Goal: Task Accomplishment & Management: Use online tool/utility

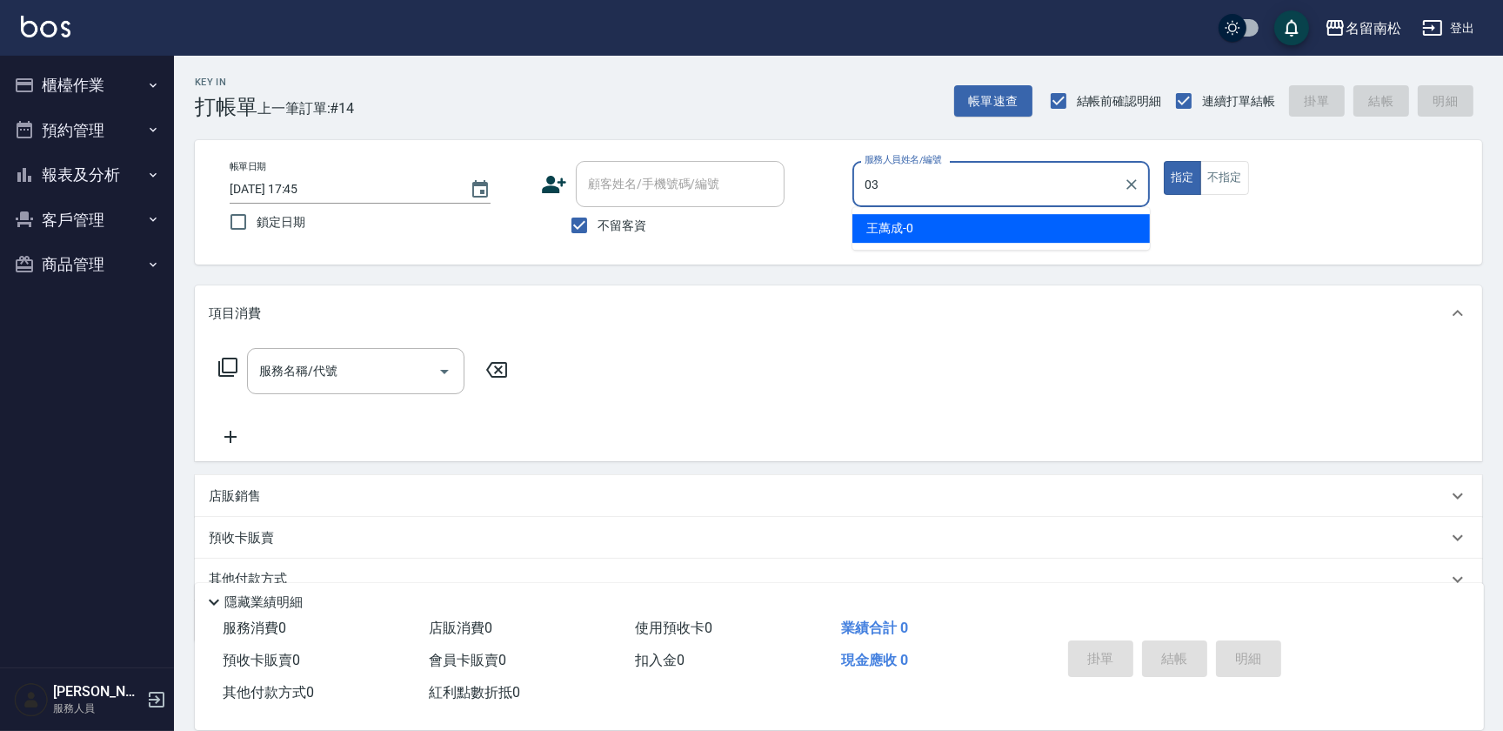
type input "[PERSON_NAME]-03"
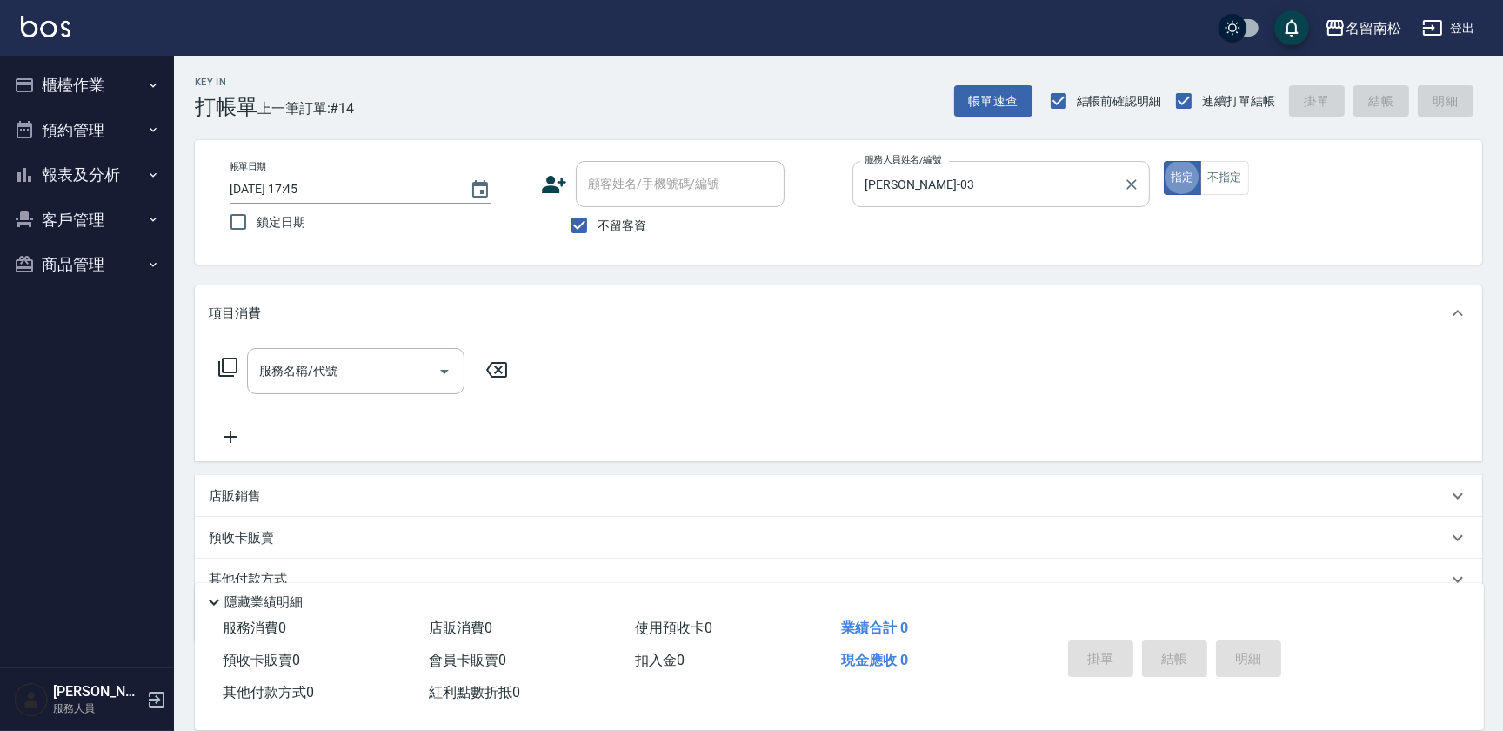
type button "true"
click at [344, 372] on input "服務名稱/代號" at bounding box center [343, 371] width 176 height 30
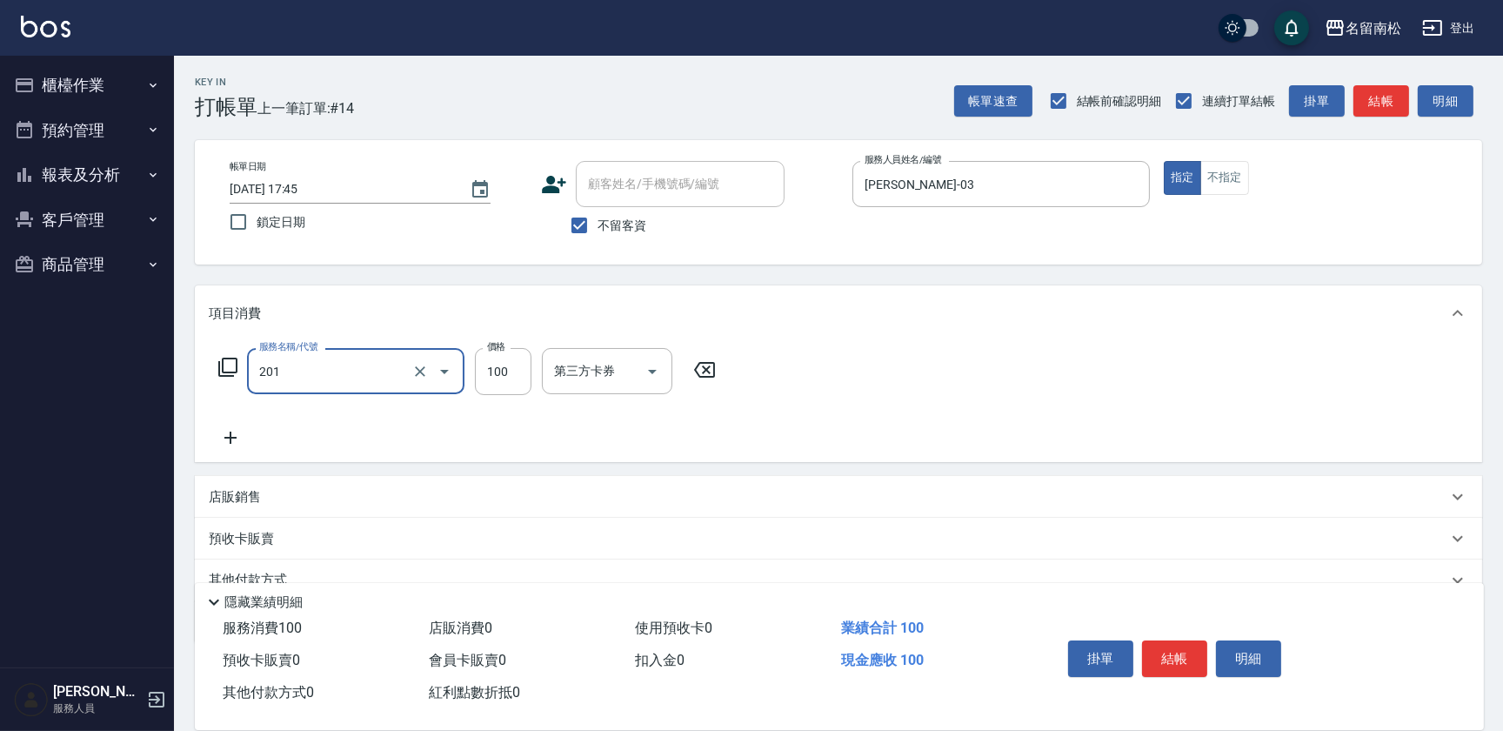
type input "洗髮[100](201)"
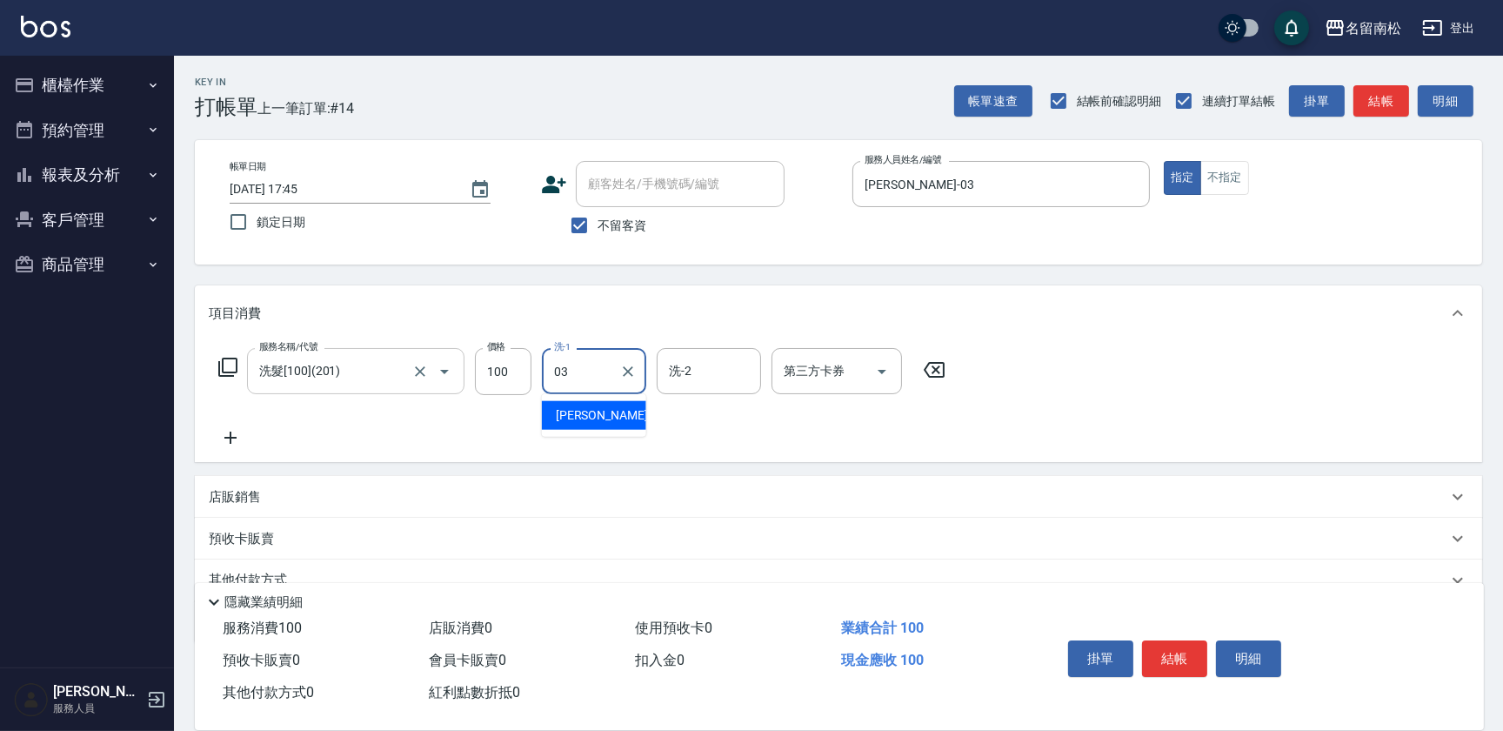
type input "[PERSON_NAME]-03"
click at [228, 440] on icon at bounding box center [230, 437] width 43 height 21
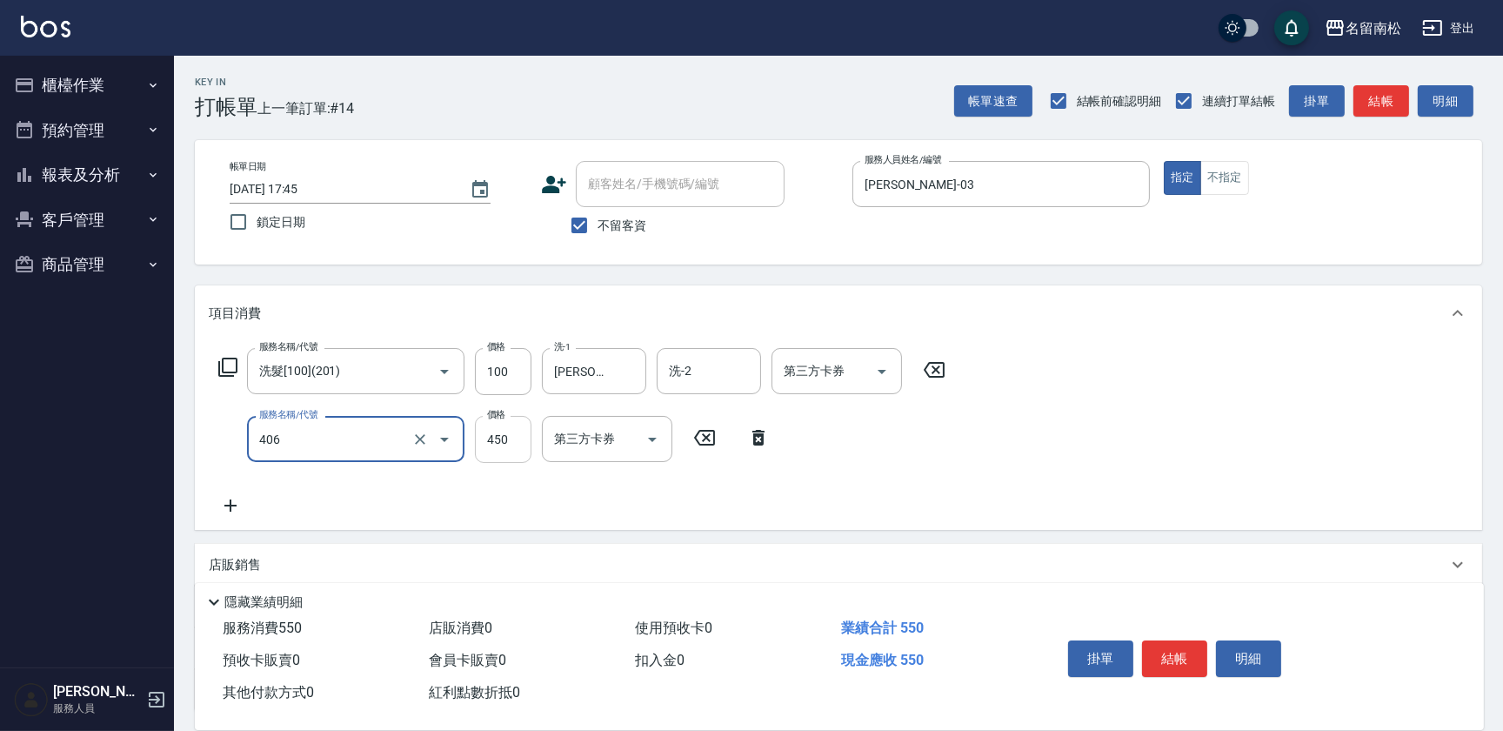
type input "剪髮(450)(406)"
click at [485, 445] on input "450" at bounding box center [503, 439] width 57 height 47
type input "480"
click at [1169, 650] on button "結帳" at bounding box center [1174, 658] width 65 height 37
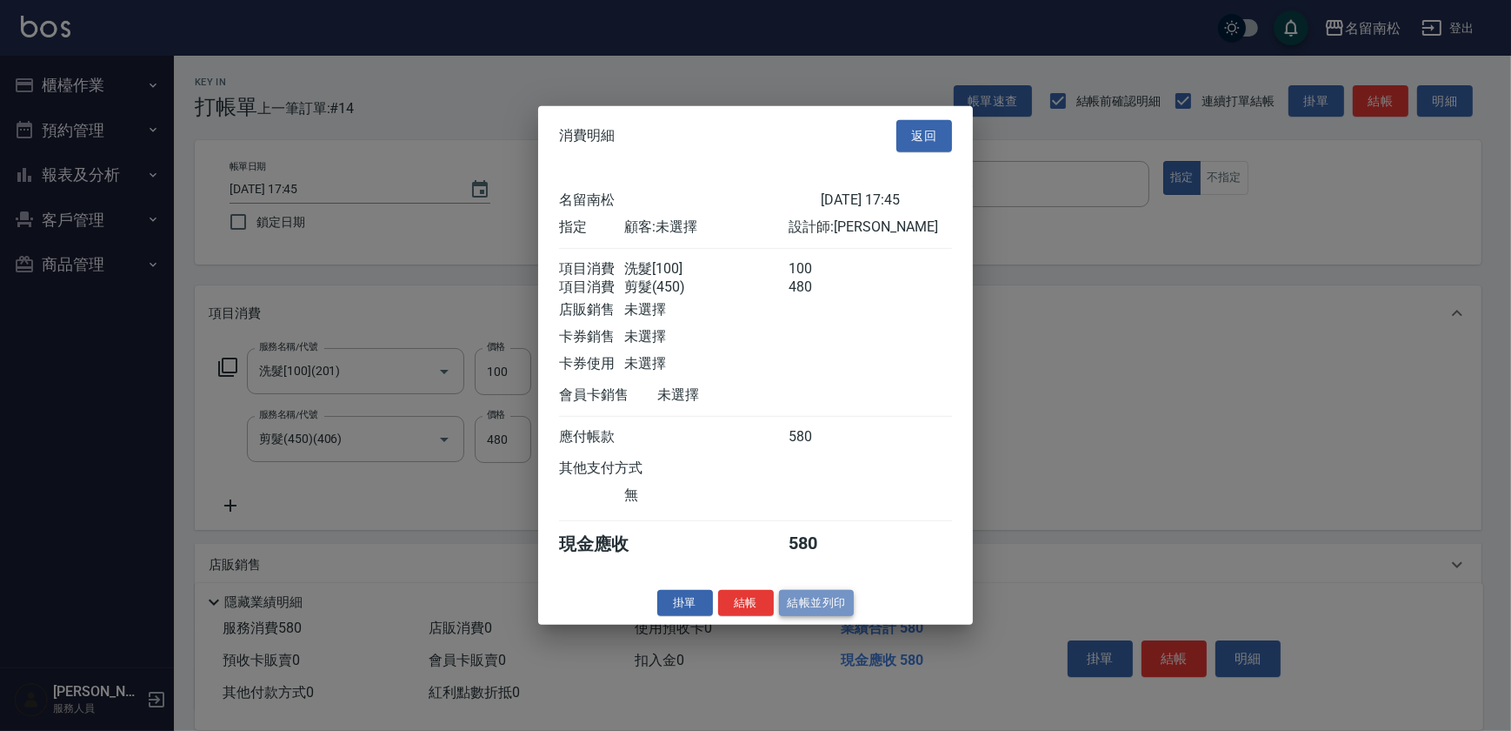
click at [812, 616] on button "結帳並列印" at bounding box center [817, 602] width 76 height 27
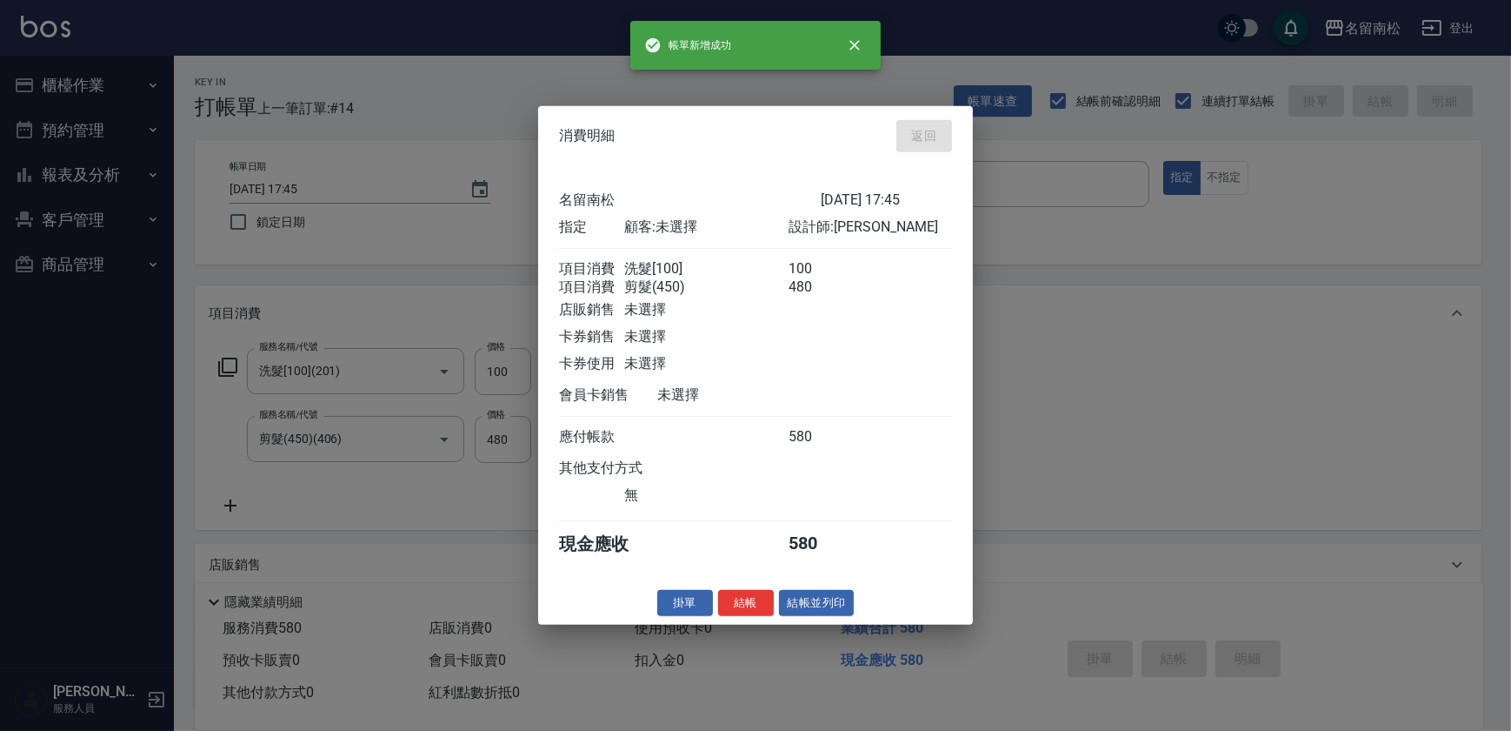
type input "[DATE] 17:46"
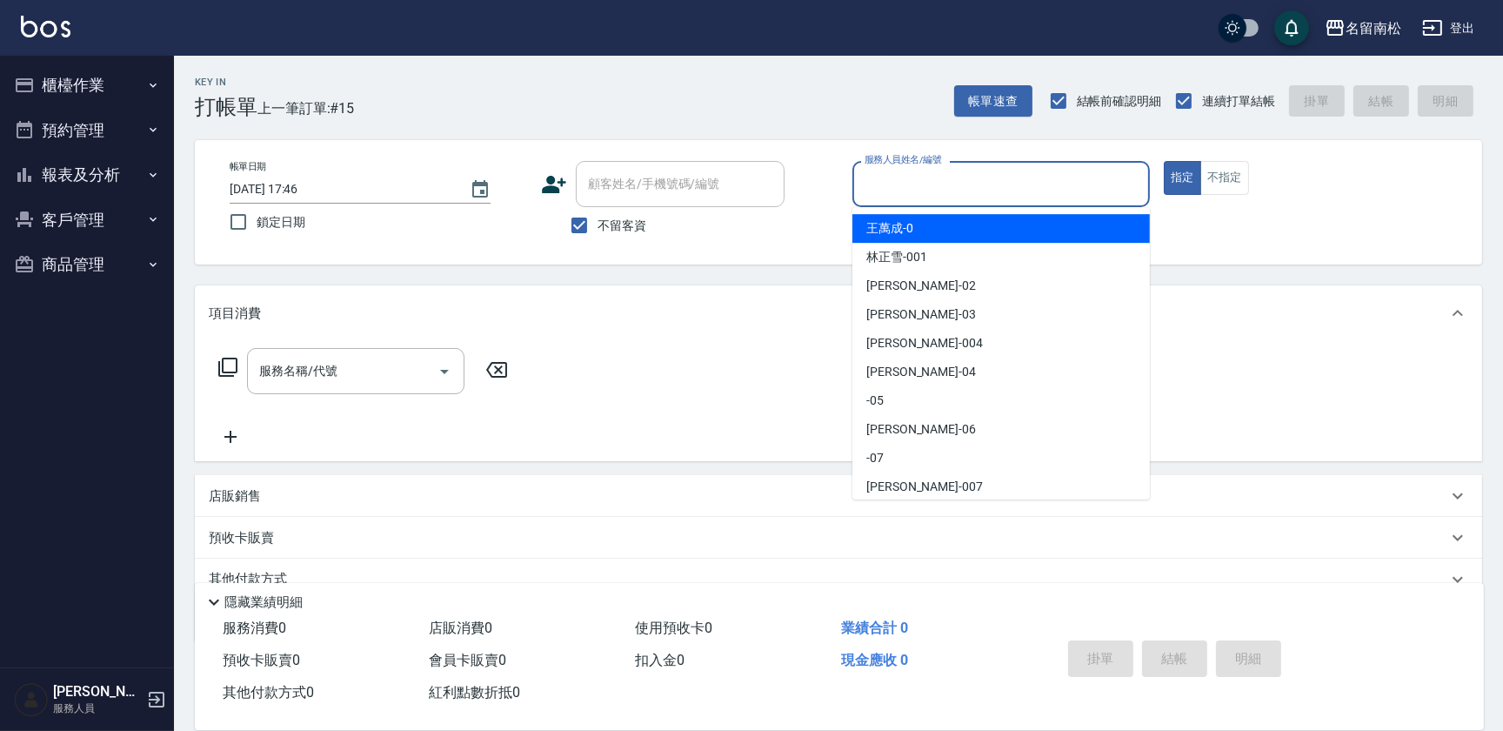
click at [1052, 187] on input "服務人員姓名/編號" at bounding box center [1001, 184] width 282 height 30
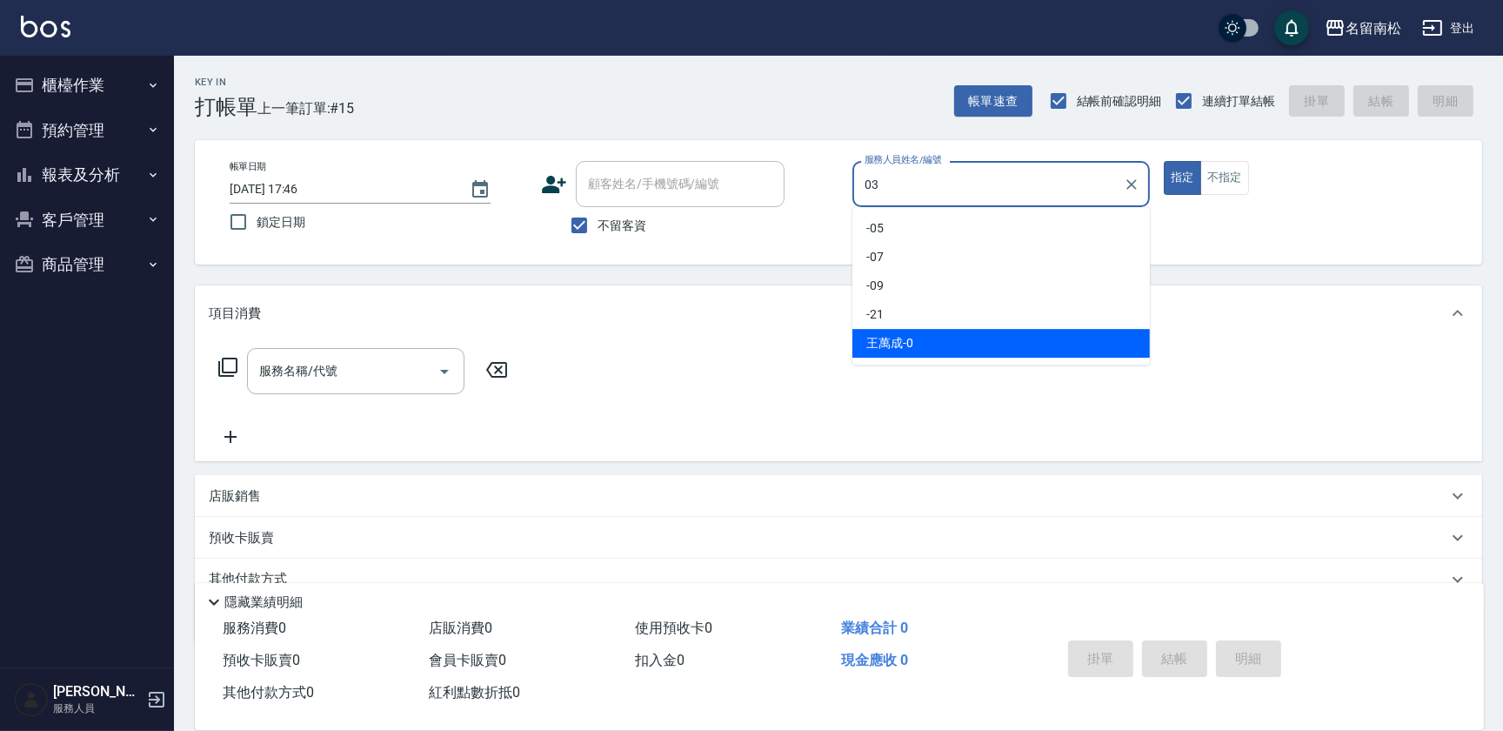
type input "[PERSON_NAME]-03"
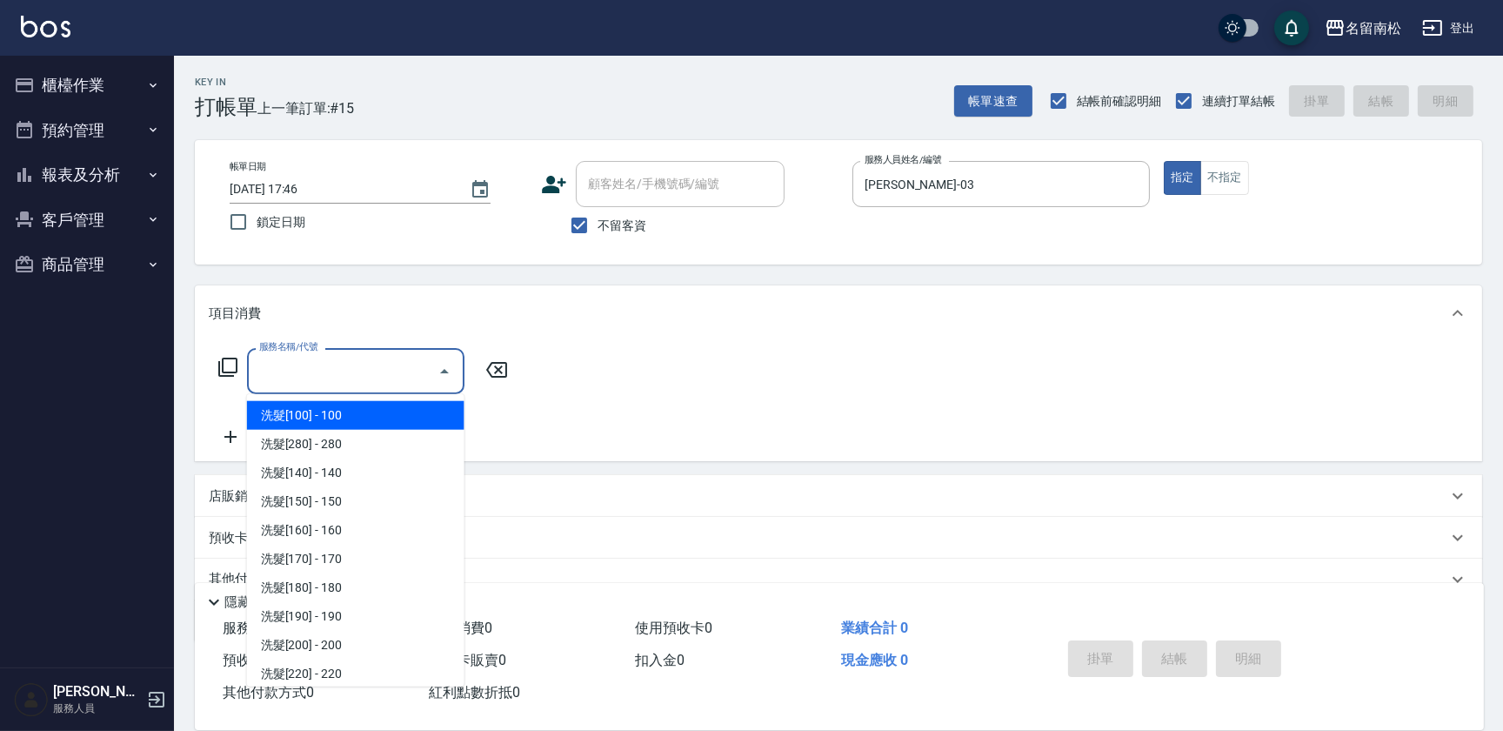
click at [343, 356] on input "服務名稱/代號" at bounding box center [343, 371] width 176 height 30
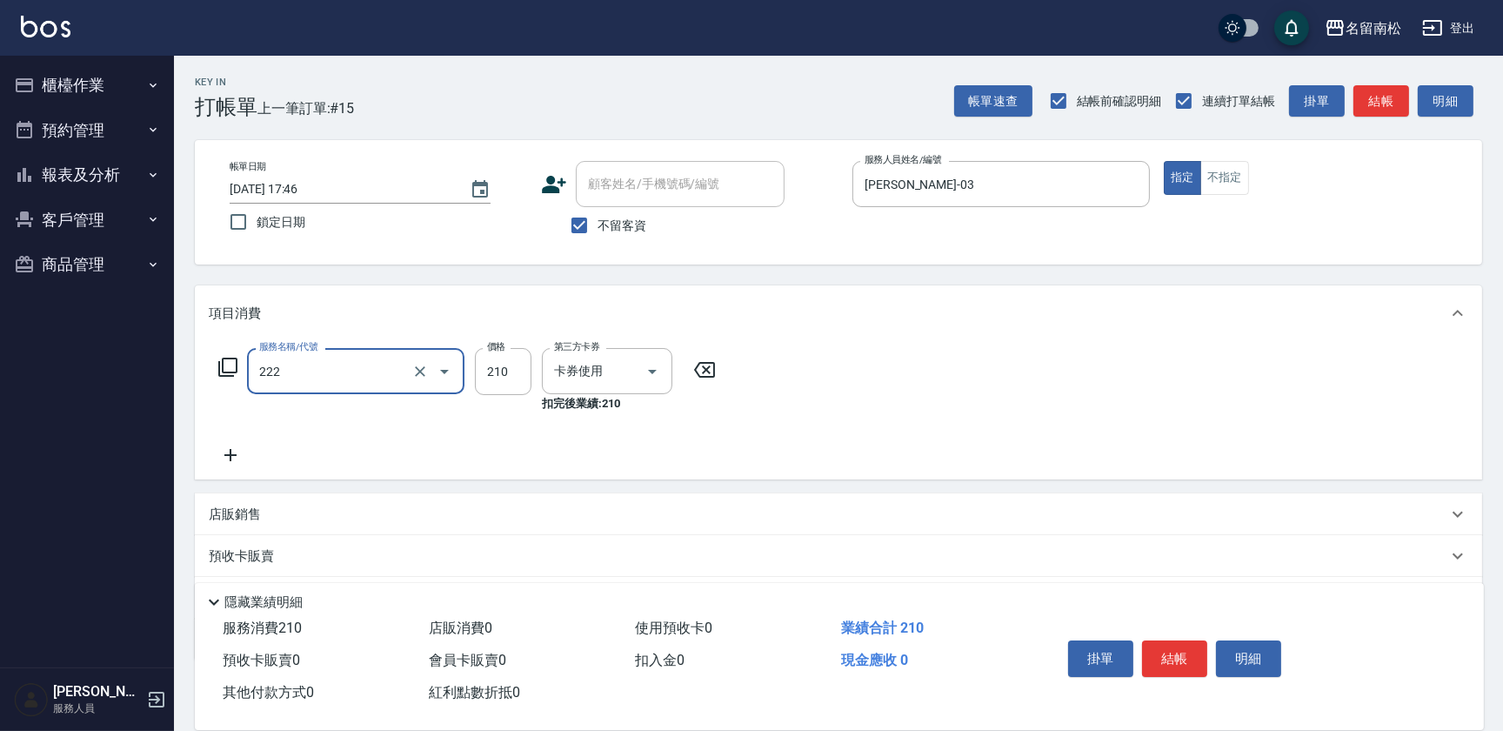
type input "洗髮卡券[210](222)"
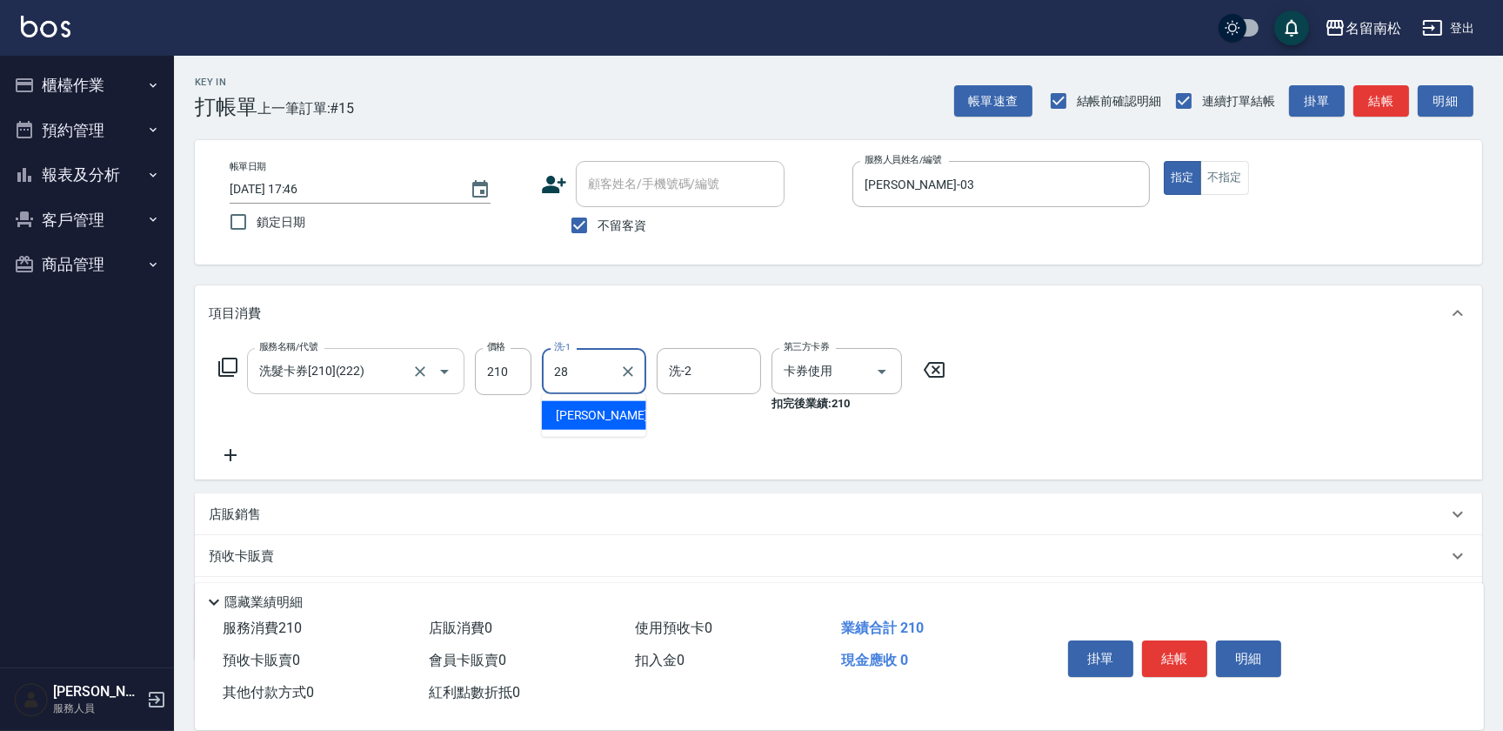
type input "[PERSON_NAME]-28"
click at [1195, 657] on button "結帳" at bounding box center [1174, 658] width 65 height 37
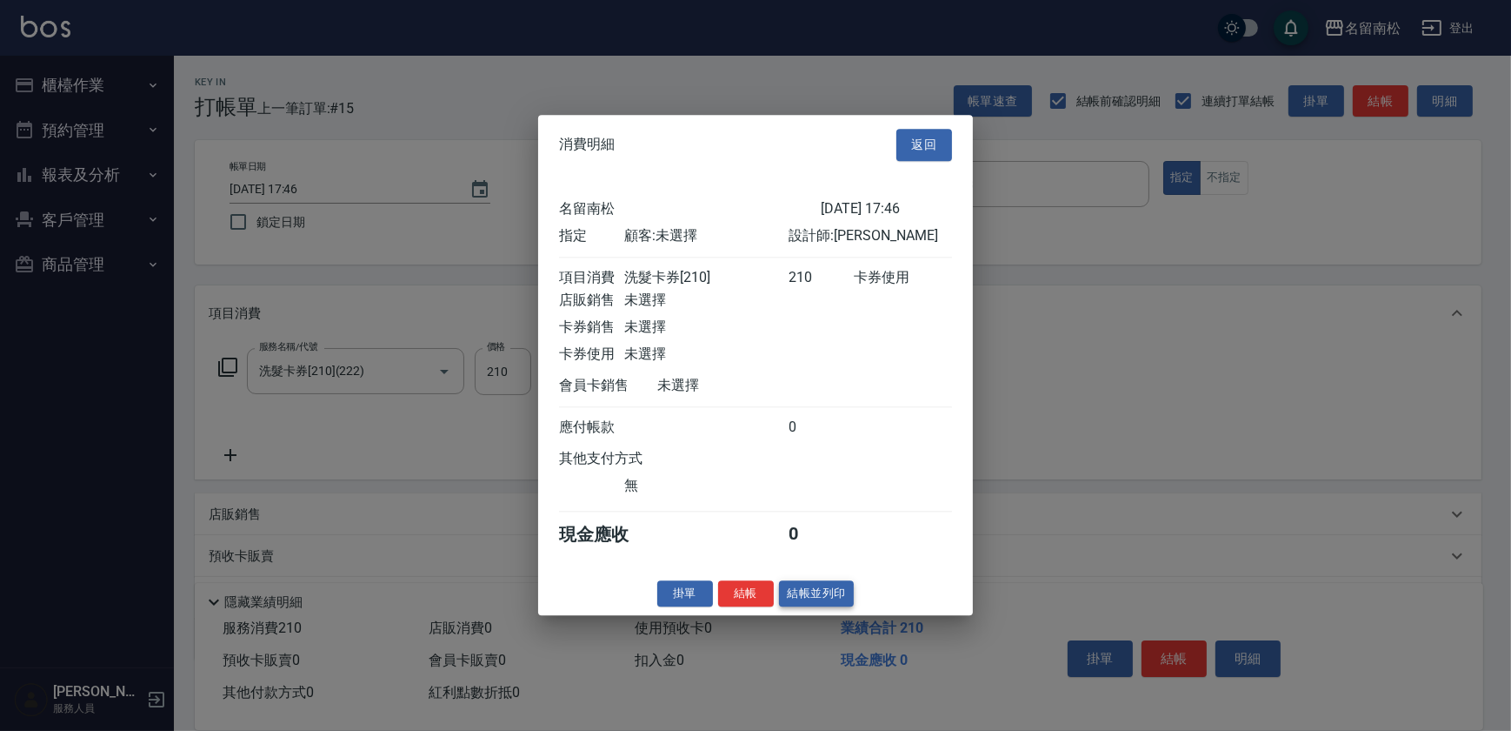
click at [825, 604] on button "結帳並列印" at bounding box center [817, 593] width 76 height 27
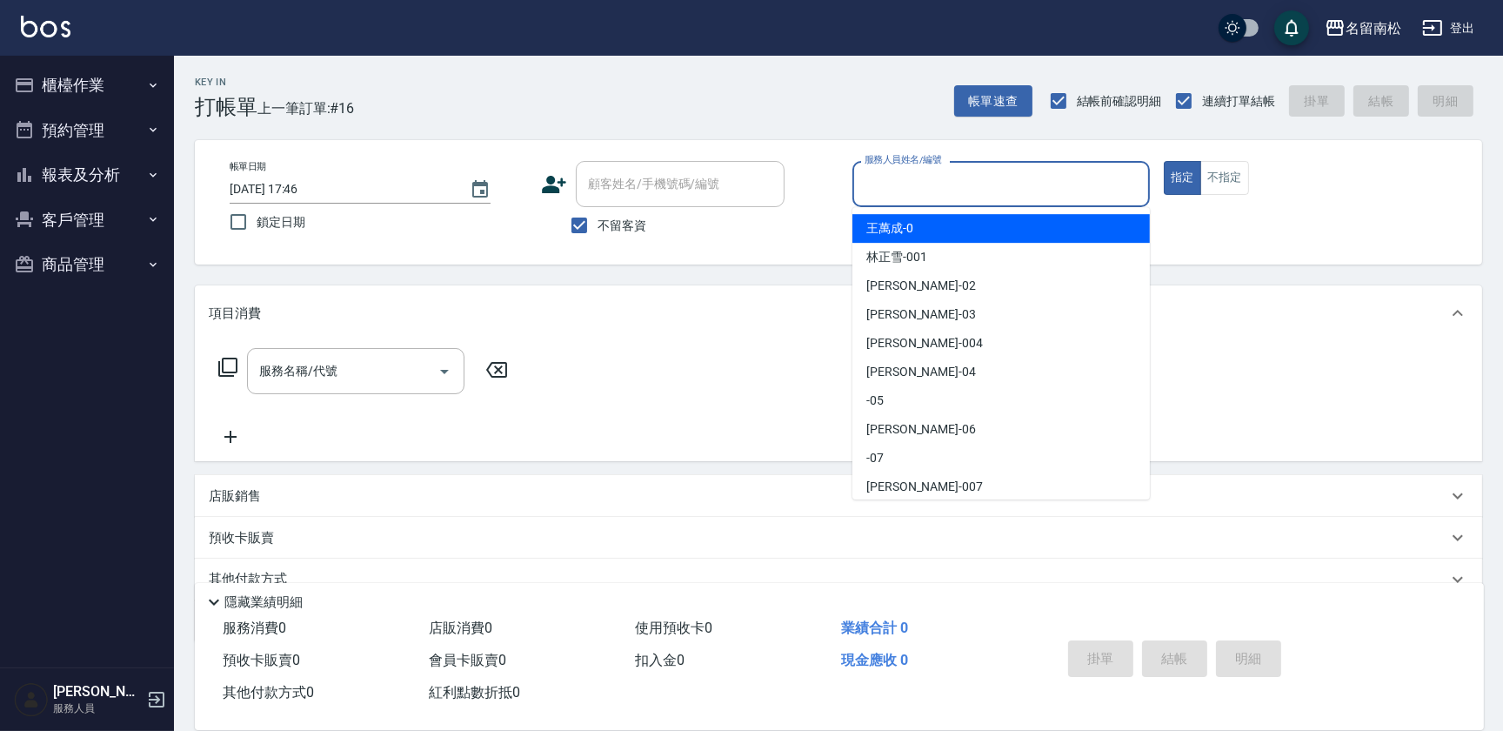
click at [1027, 194] on input "服務人員姓名/編號" at bounding box center [1001, 184] width 282 height 30
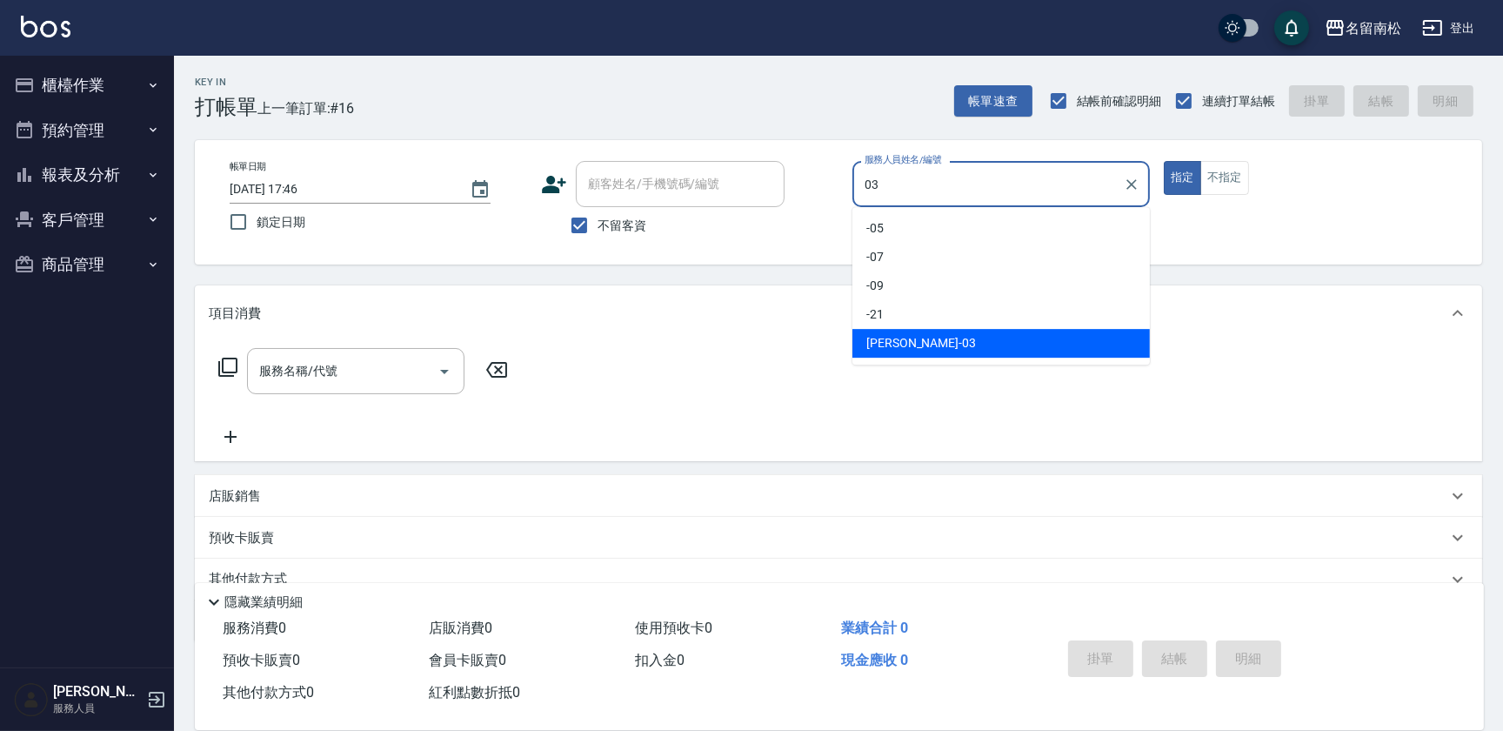
type input "[PERSON_NAME]-03"
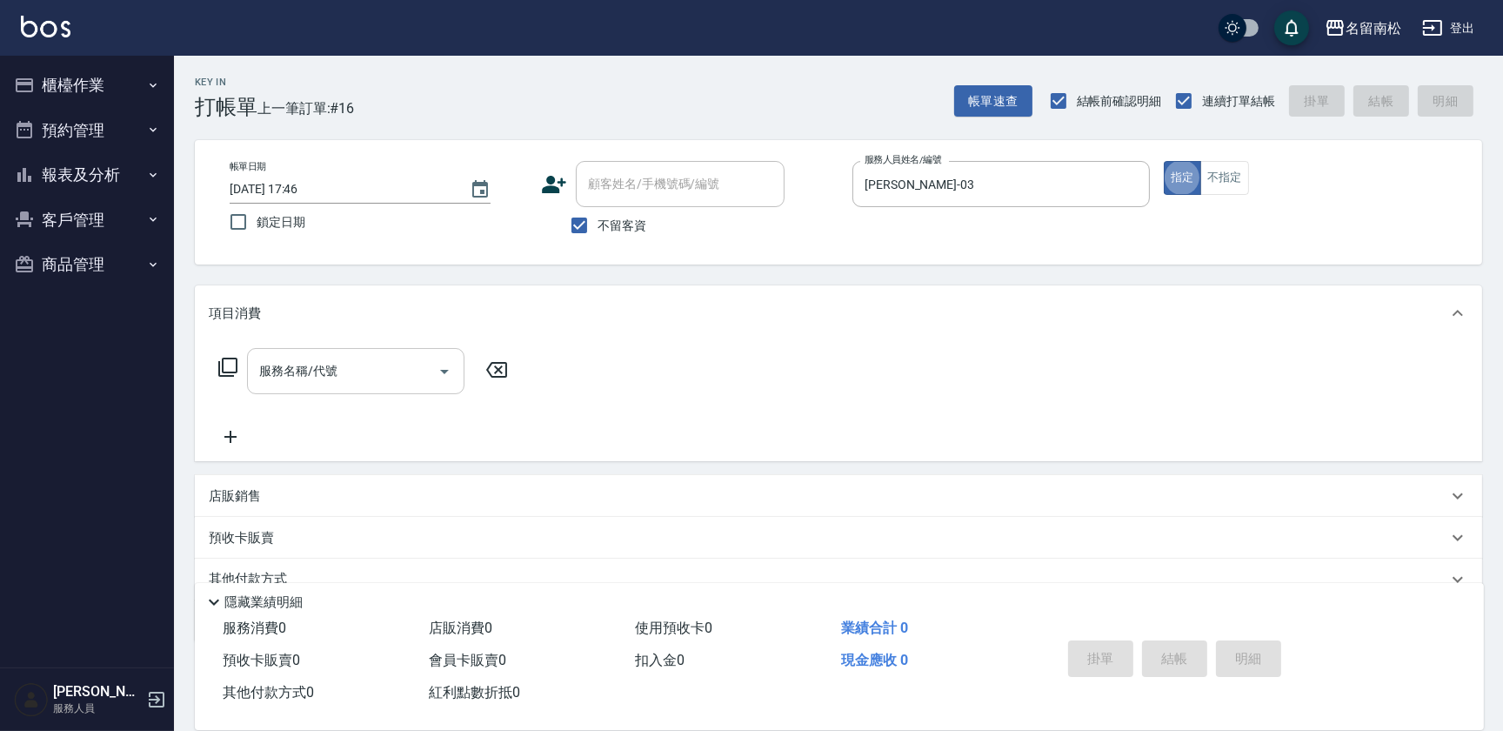
click at [366, 367] on input "服務名稱/代號" at bounding box center [343, 371] width 176 height 30
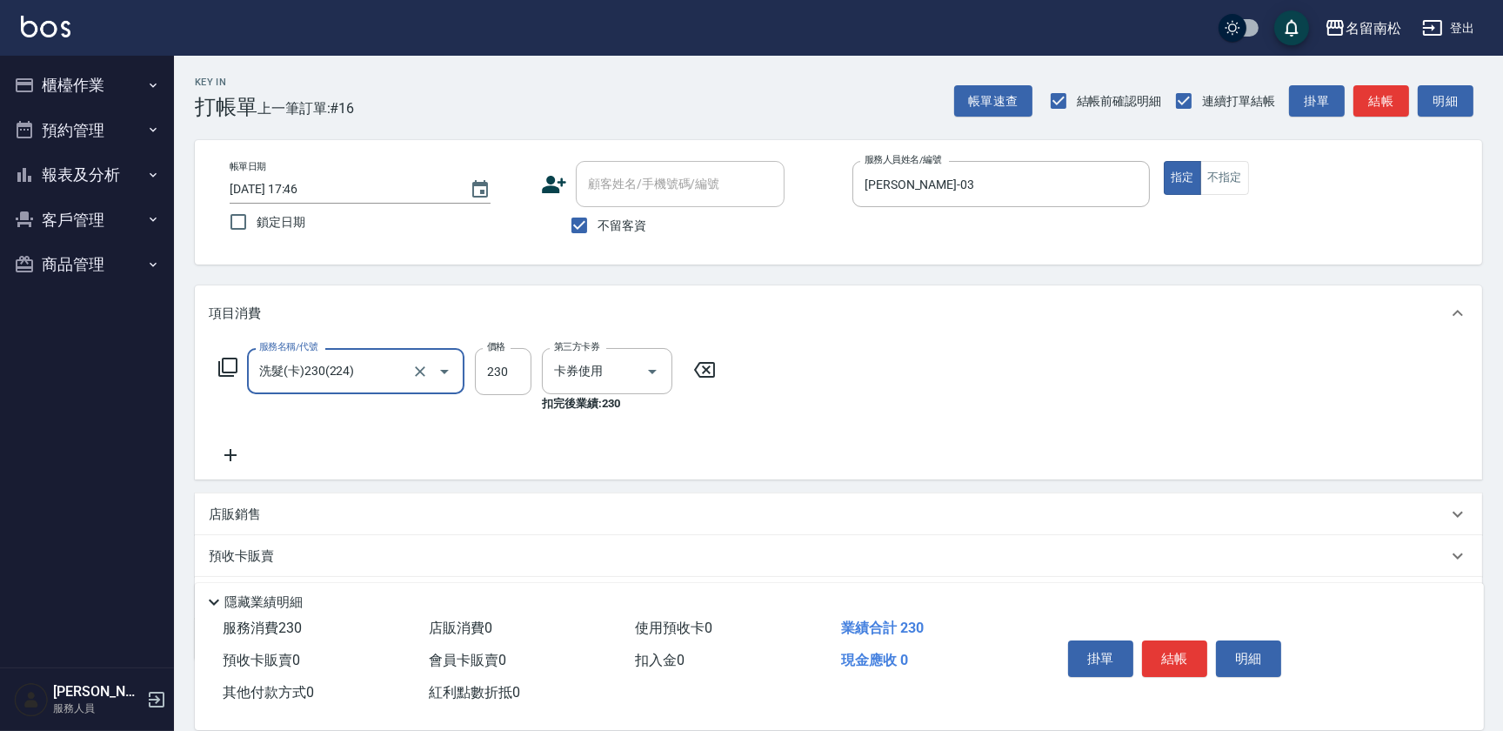
type input "洗髮(卡)230(224)"
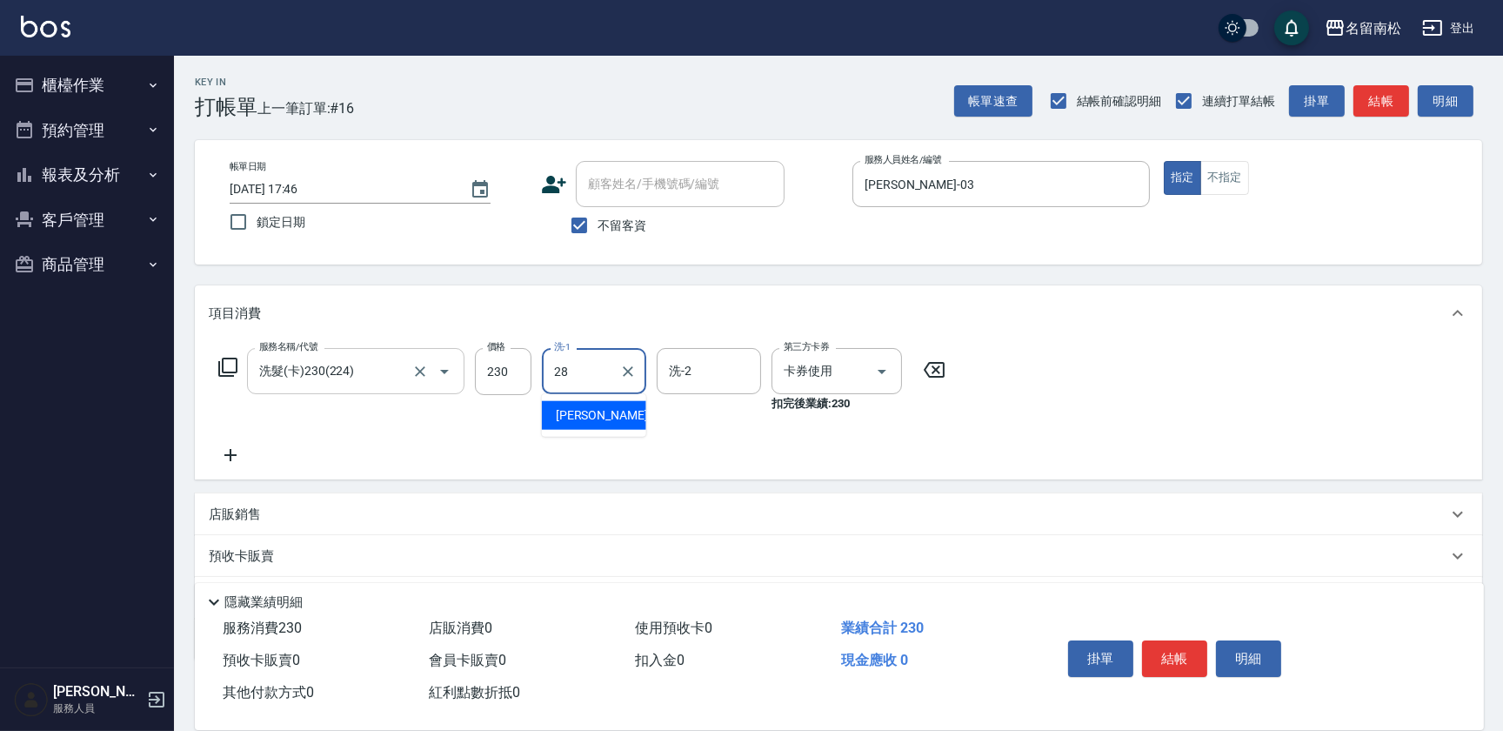
type input "[PERSON_NAME]-28"
click at [232, 455] on icon at bounding box center [230, 455] width 12 height 12
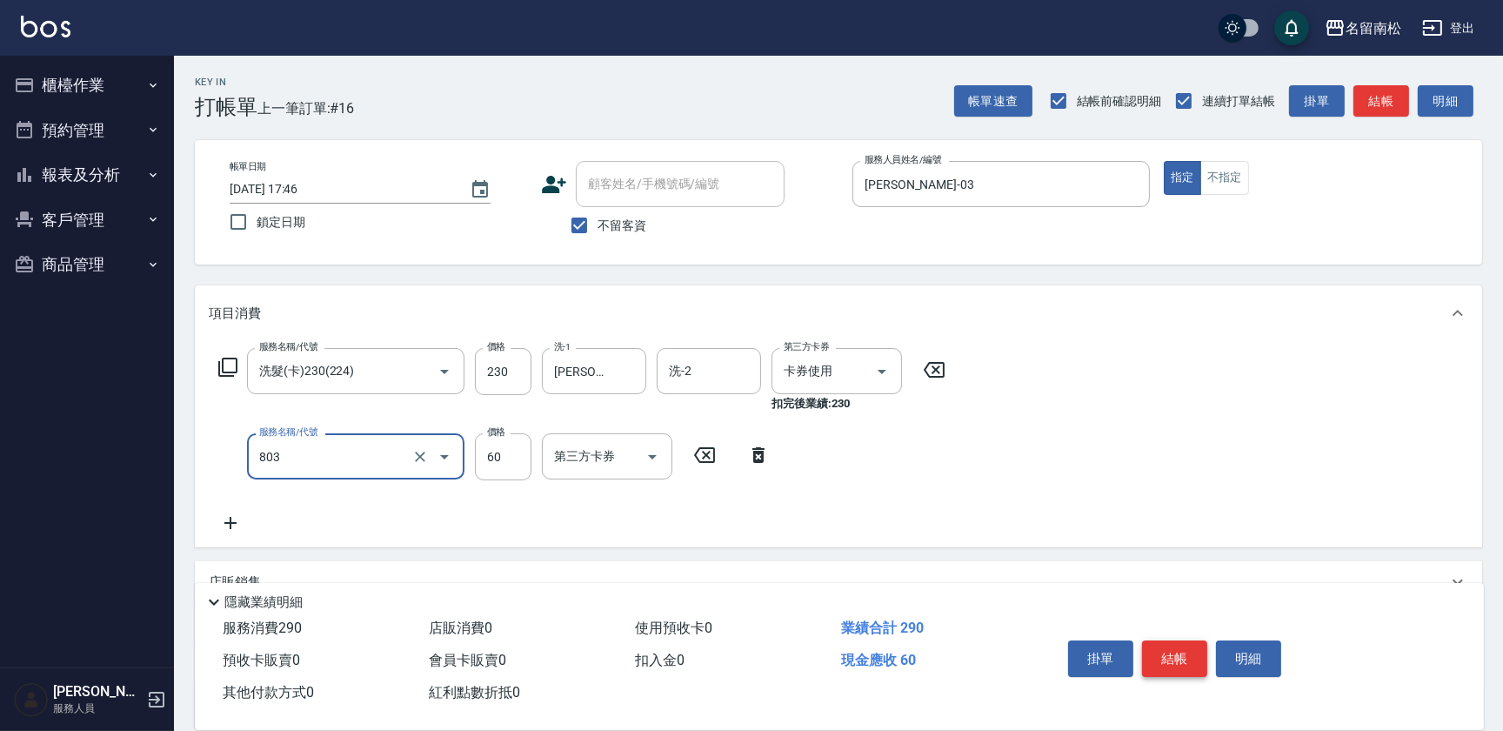
type input "吹捲(803)"
click at [1163, 665] on button "結帳" at bounding box center [1174, 658] width 65 height 37
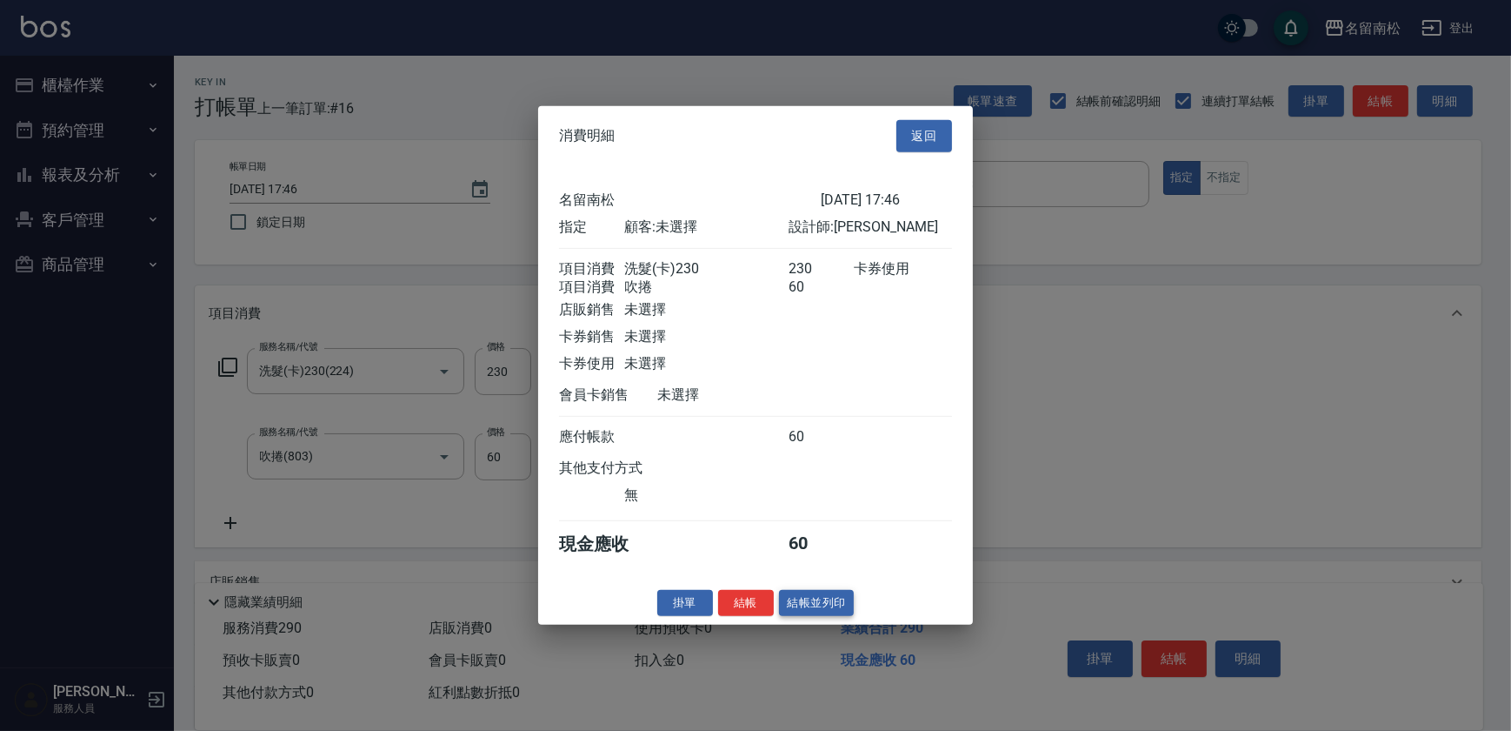
click at [834, 613] on button "結帳並列印" at bounding box center [817, 602] width 76 height 27
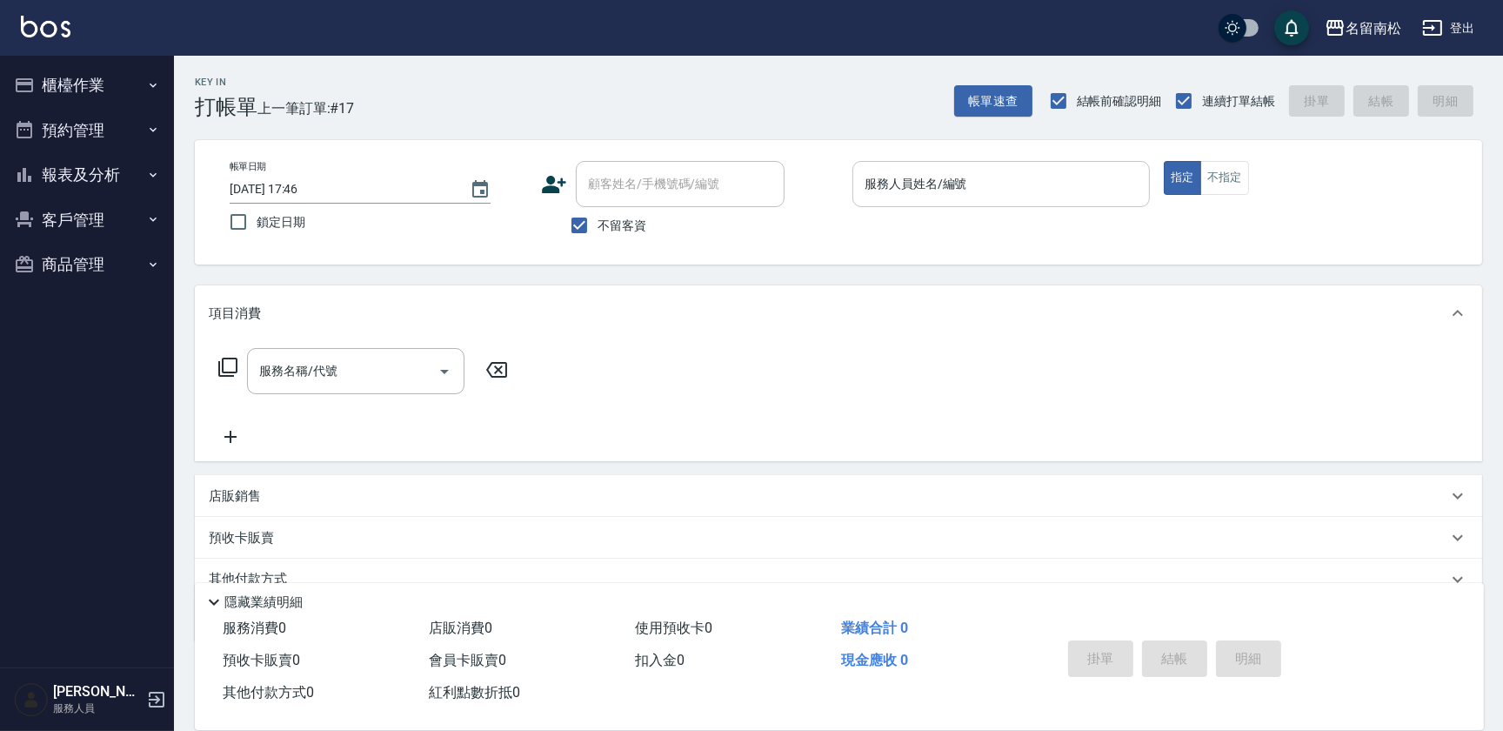
click at [1010, 195] on input "服務人員姓名/編號" at bounding box center [1001, 184] width 282 height 30
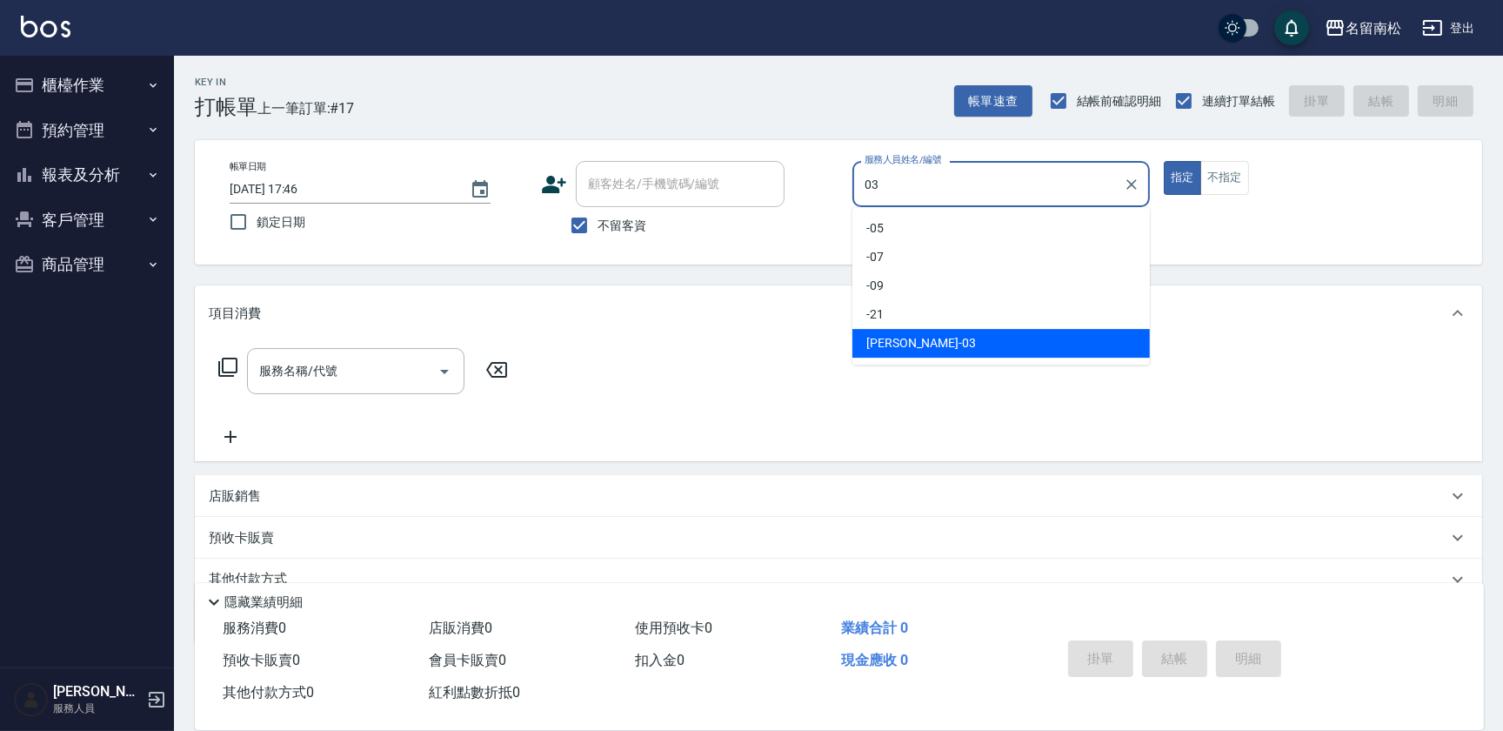
type input "[PERSON_NAME]-03"
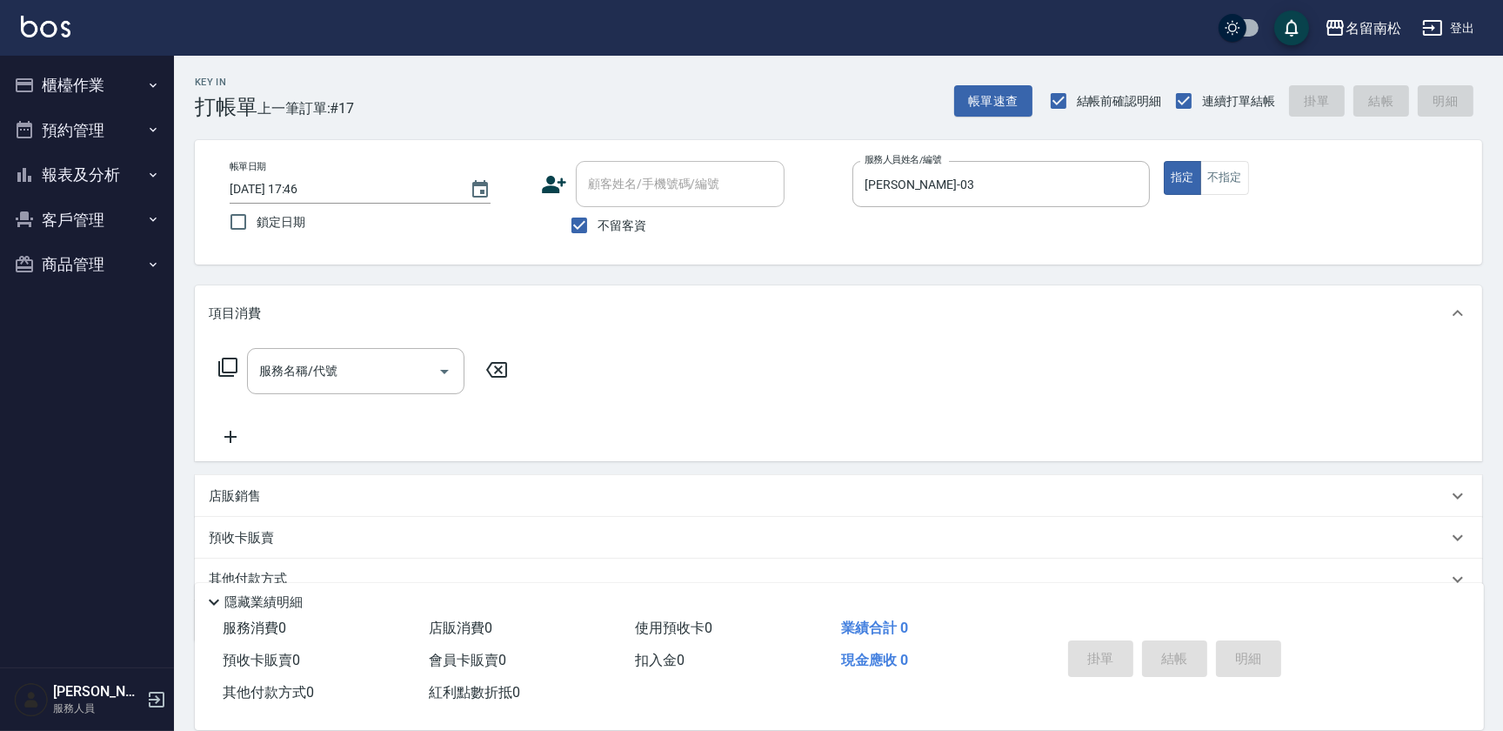
click at [229, 364] on icon at bounding box center [227, 367] width 21 height 21
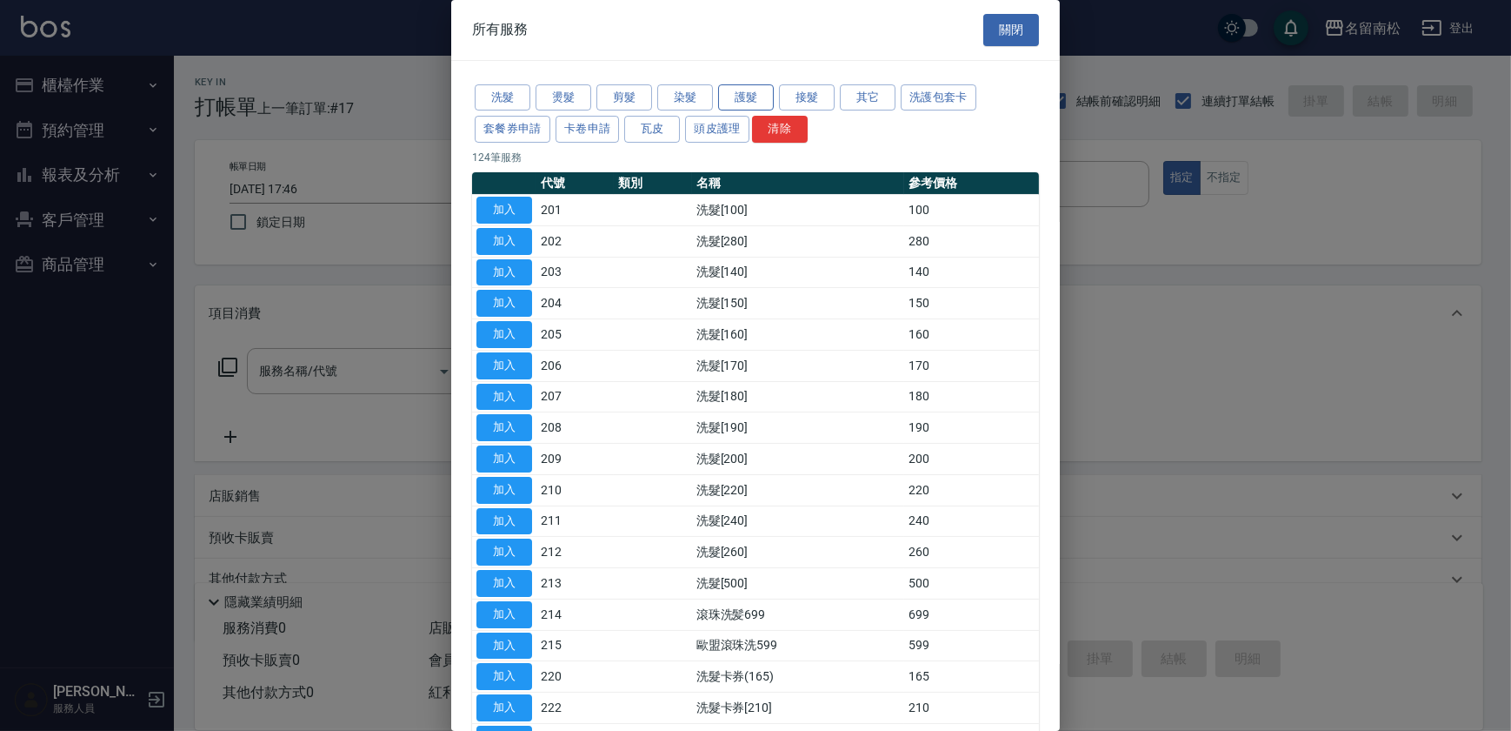
click at [739, 99] on button "護髮" at bounding box center [746, 97] width 56 height 27
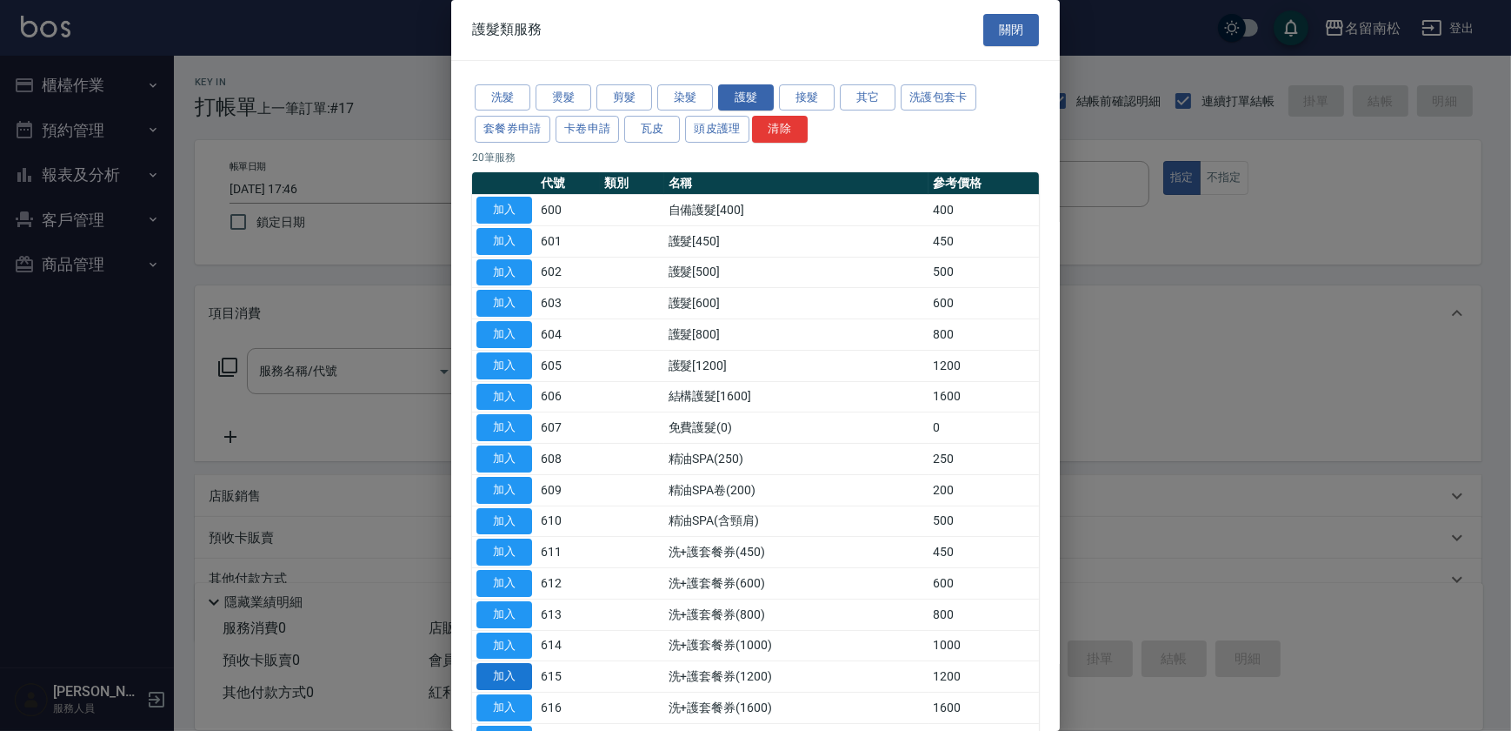
click at [514, 677] on button "加入" at bounding box center [505, 676] width 56 height 27
type input "洗+護套餐券(1200)(615)"
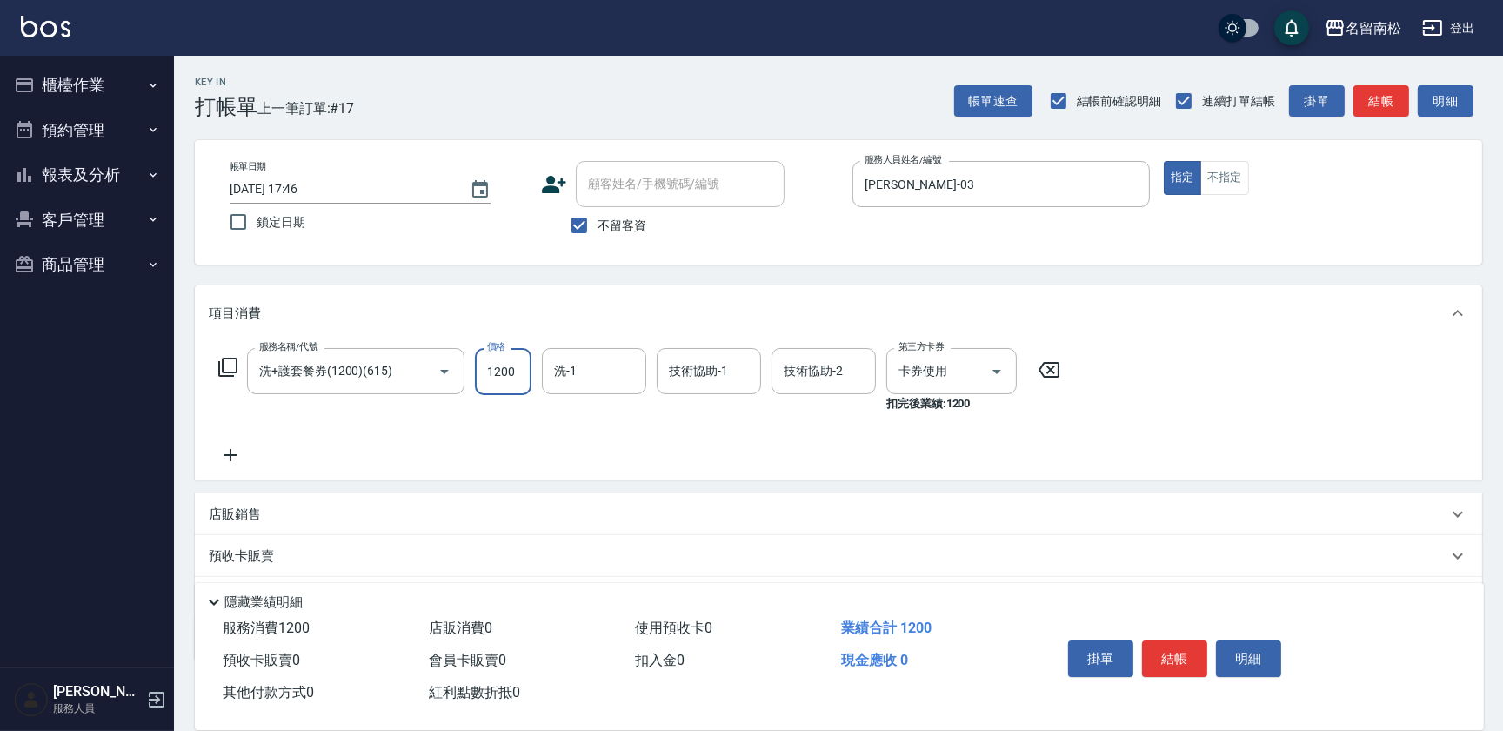
click at [511, 365] on input "1200" at bounding box center [503, 371] width 57 height 47
type input "1100"
type input "[PERSON_NAME]-03"
click at [1150, 642] on button "結帳" at bounding box center [1174, 658] width 65 height 37
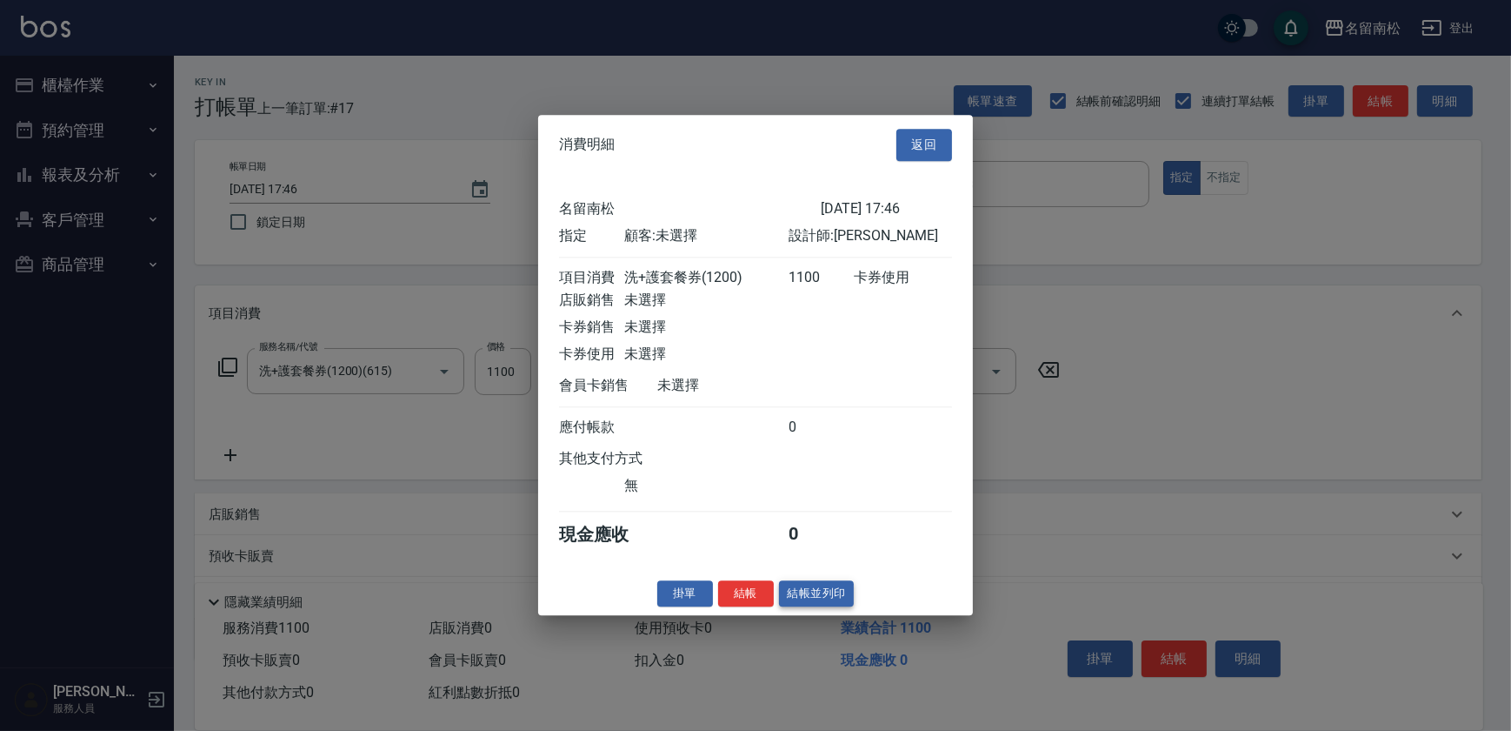
click at [825, 595] on button "結帳並列印" at bounding box center [817, 593] width 76 height 27
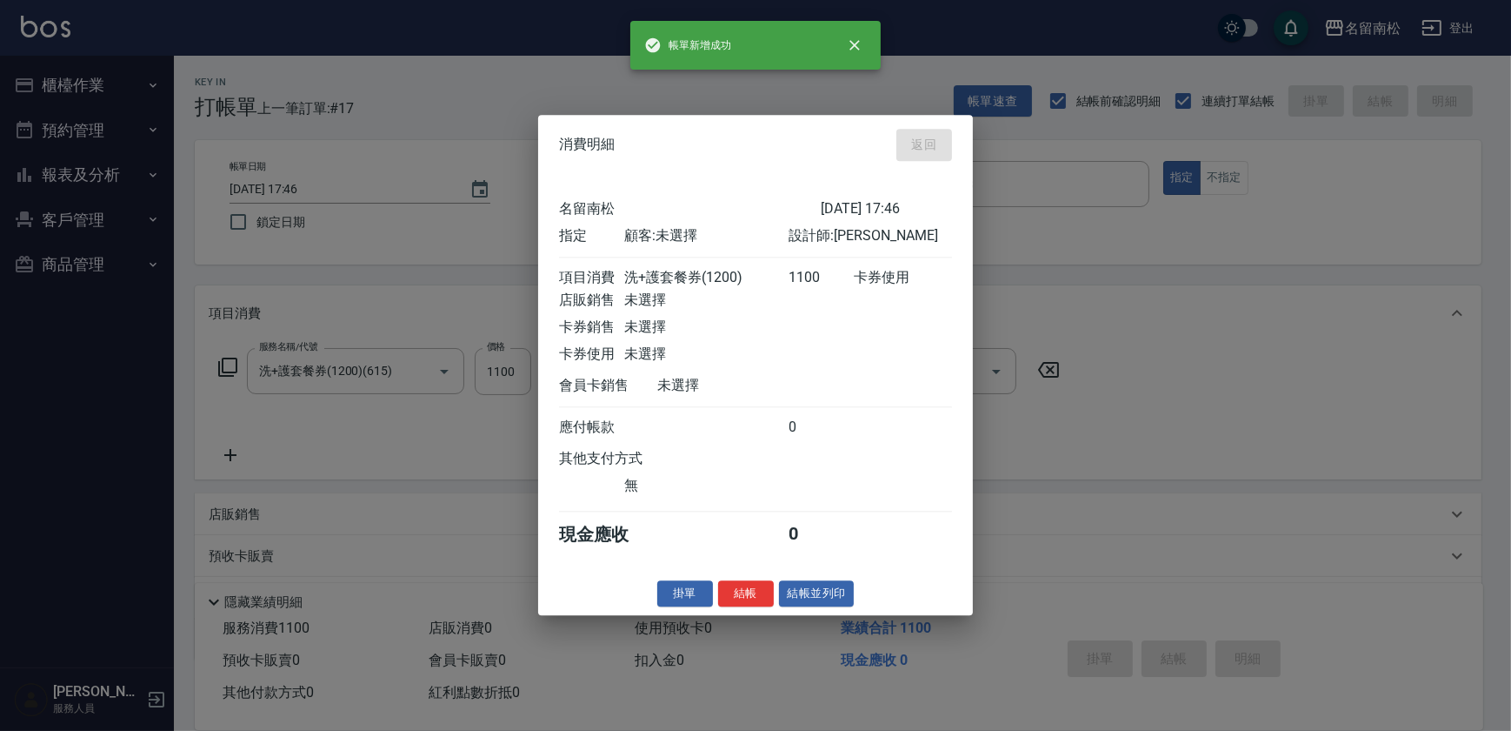
type input "[DATE] 17:49"
